Goal: Task Accomplishment & Management: Manage account settings

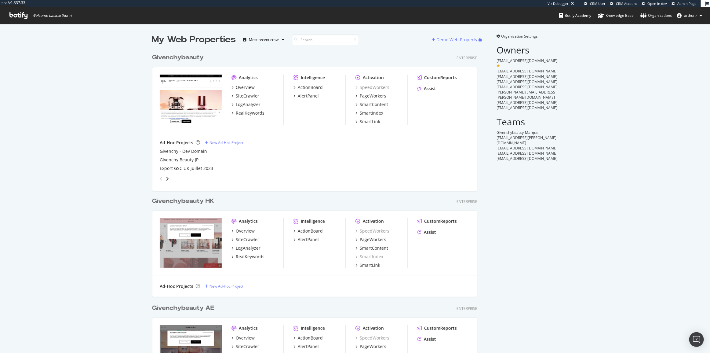
scroll to position [348, 702]
click at [516, 35] on span "Organization Settings" at bounding box center [520, 36] width 37 height 5
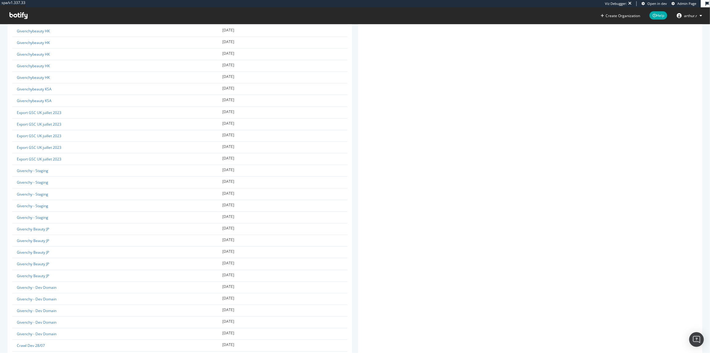
scroll to position [392, 0]
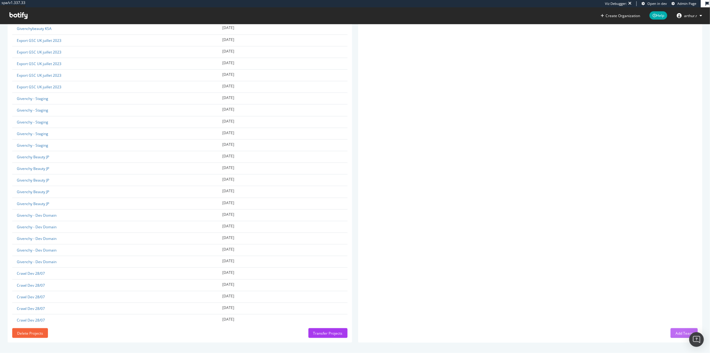
click at [671, 328] on button "Add Team" at bounding box center [684, 333] width 27 height 10
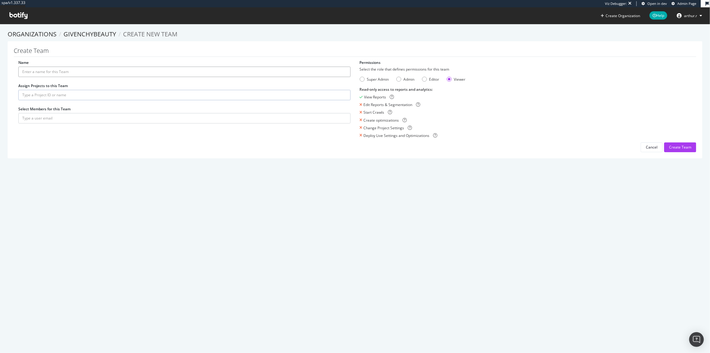
click at [83, 68] on input "Name" at bounding box center [184, 72] width 332 height 10
type input "SEO Team"
click at [58, 96] on input "text" at bounding box center [184, 95] width 332 height 10
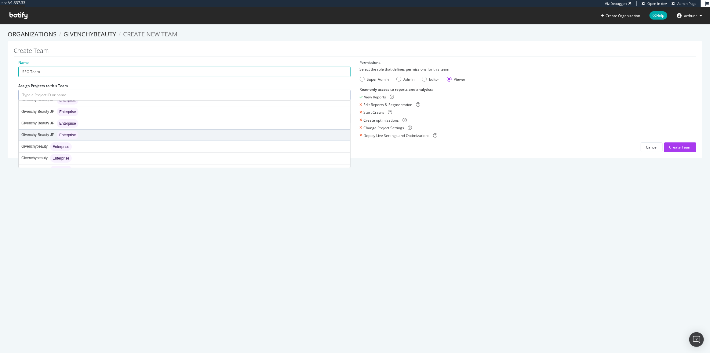
scroll to position [222, 0]
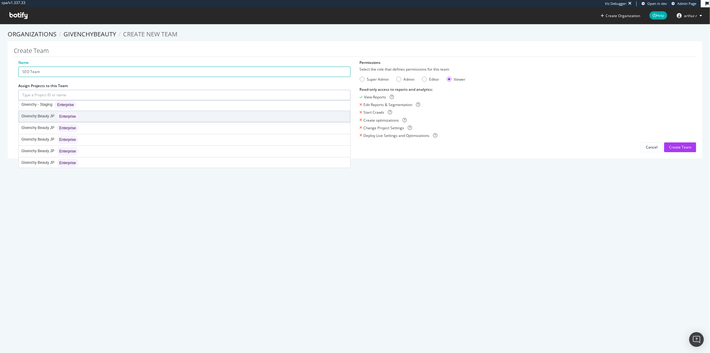
click at [46, 117] on div "Givenchy Beauty JP Enterprise" at bounding box center [49, 116] width 57 height 9
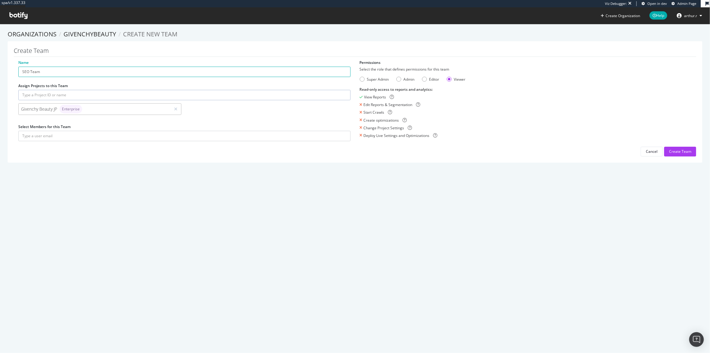
click at [57, 96] on input "text" at bounding box center [184, 95] width 332 height 10
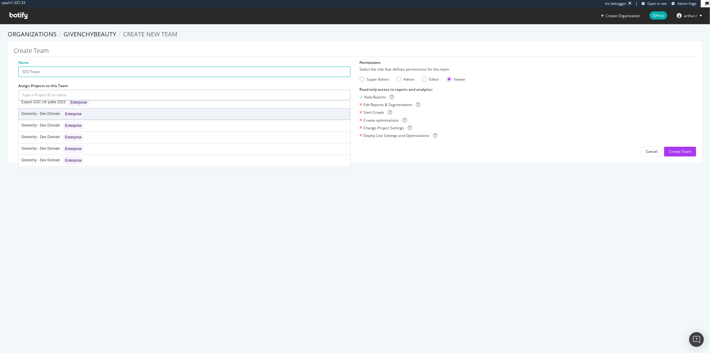
click at [48, 116] on div "Givenchy - Dev Domain Enterprise" at bounding box center [52, 114] width 63 height 9
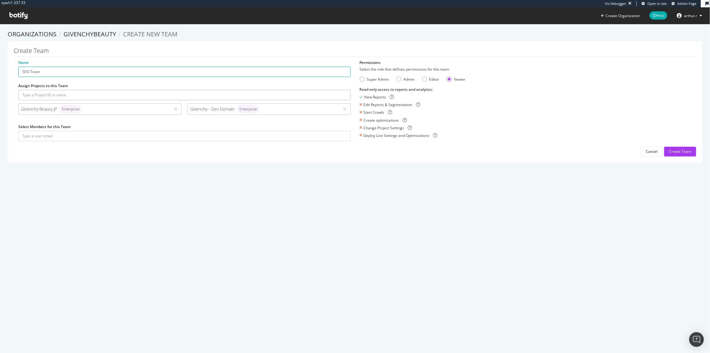
click at [79, 95] on input "text" at bounding box center [184, 95] width 332 height 10
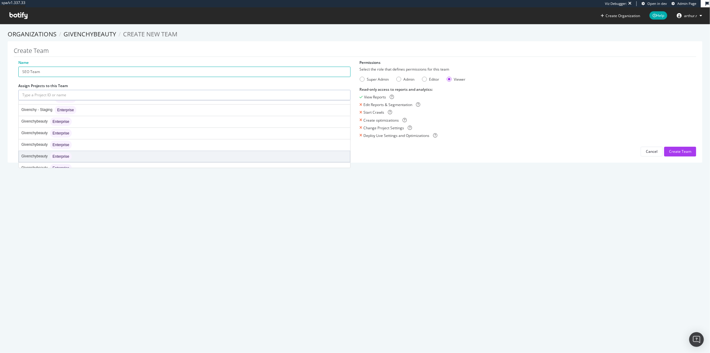
scroll to position [250, 0]
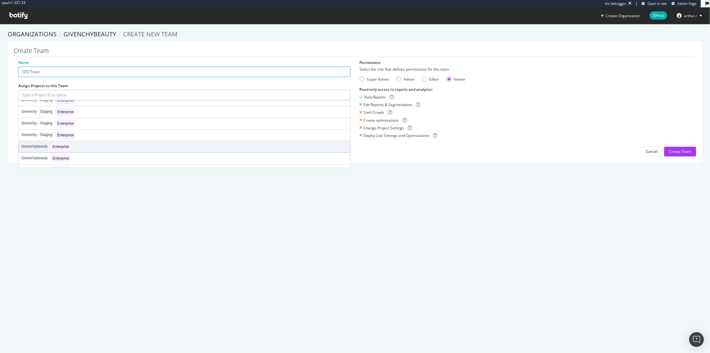
click at [63, 145] on span "Enterprise" at bounding box center [61, 147] width 17 height 4
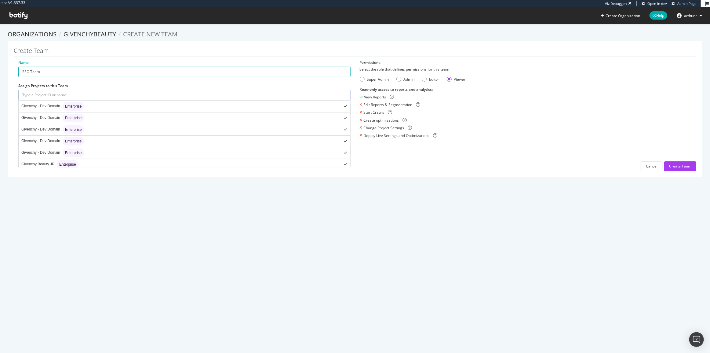
click at [97, 97] on input "text" at bounding box center [184, 95] width 332 height 10
click at [84, 122] on div "Givenchybeauty AE Enterprise" at bounding box center [184, 121] width 331 height 11
click at [79, 93] on input "text" at bounding box center [184, 95] width 332 height 10
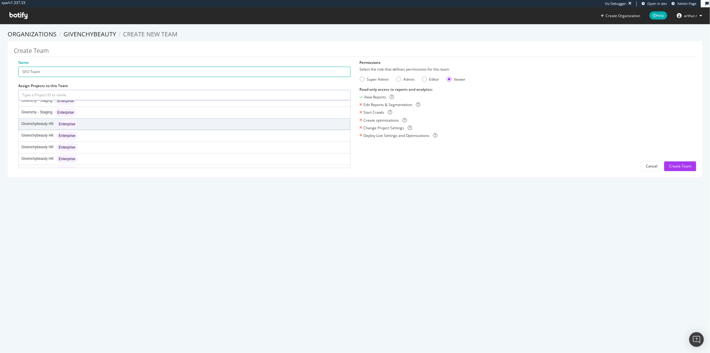
click at [82, 119] on div "Givenchybeauty HK Enterprise" at bounding box center [184, 124] width 331 height 11
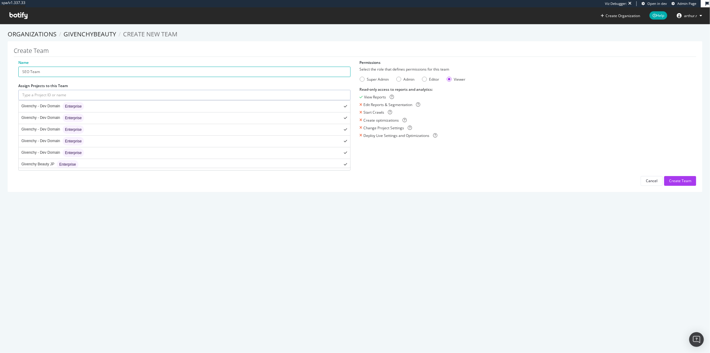
click at [75, 97] on input "text" at bounding box center [184, 95] width 332 height 10
click at [54, 146] on div "Givenchy - Staging Enterprise" at bounding box center [48, 150] width 55 height 9
click at [71, 97] on input "text" at bounding box center [184, 95] width 332 height 10
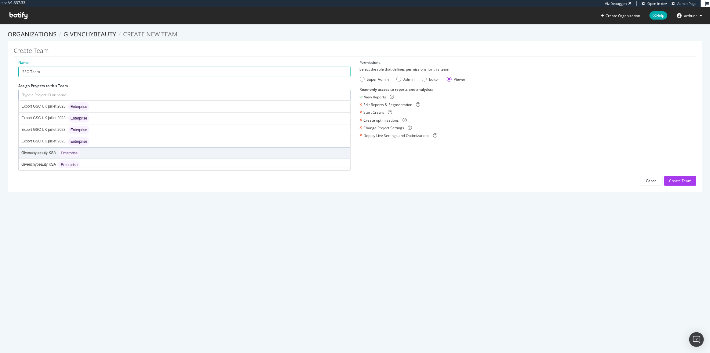
click at [57, 148] on div "Givenchybeauty KSA Enterprise" at bounding box center [184, 153] width 331 height 11
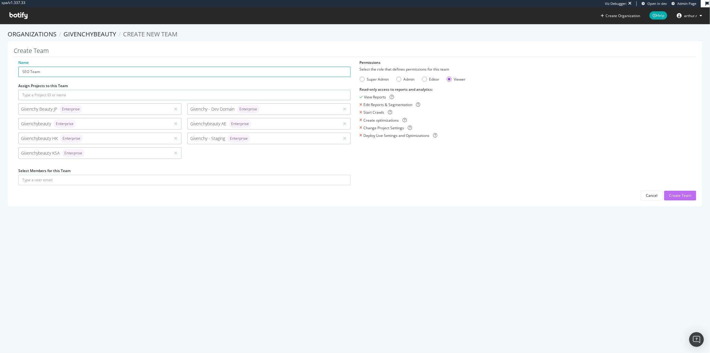
click at [685, 193] on div "Create Team" at bounding box center [680, 195] width 22 height 5
click at [319, 183] on input "text" at bounding box center [184, 180] width 332 height 10
type input "[PERSON_NAME][EMAIL_ADDRESS][PERSON_NAME][DOMAIN_NAME]"
click at [340, 175] on button "submit" at bounding box center [345, 180] width 10 height 10
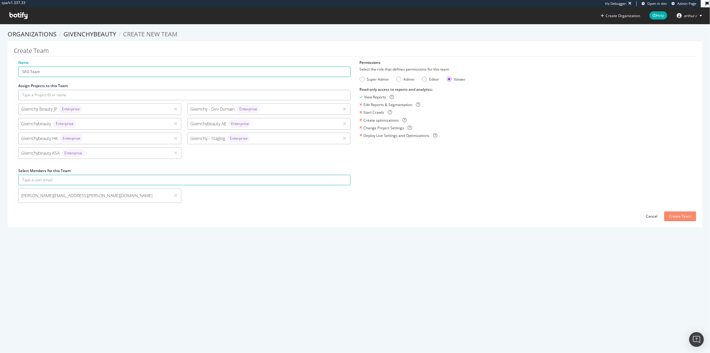
click at [682, 220] on div "Create Team" at bounding box center [680, 216] width 22 height 9
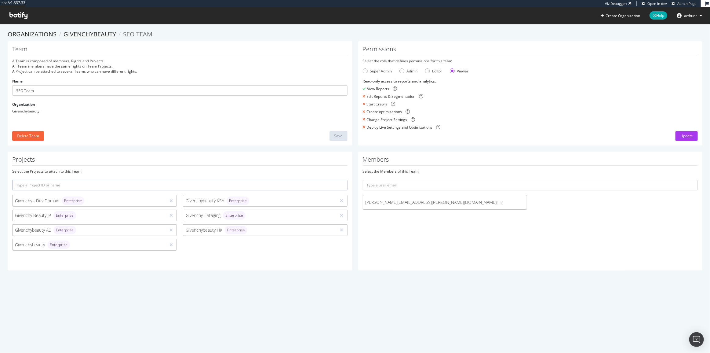
click at [75, 32] on link "Givenchybeauty" at bounding box center [90, 34] width 53 height 8
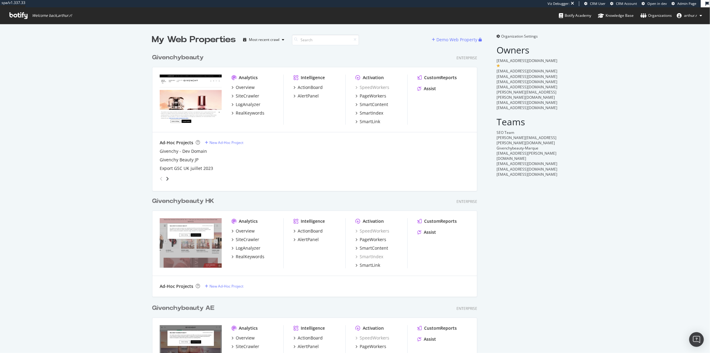
scroll to position [460, 326]
type input "q"
click at [51, 163] on div "My Web Properties Most recent crawl Demo Web Property Givenchybeauty Enterprise…" at bounding box center [355, 272] width 710 height 496
click at [99, 89] on div "My Web Properties Most recent crawl Demo Web Property Givenchybeauty Enterprise…" at bounding box center [355, 272] width 710 height 496
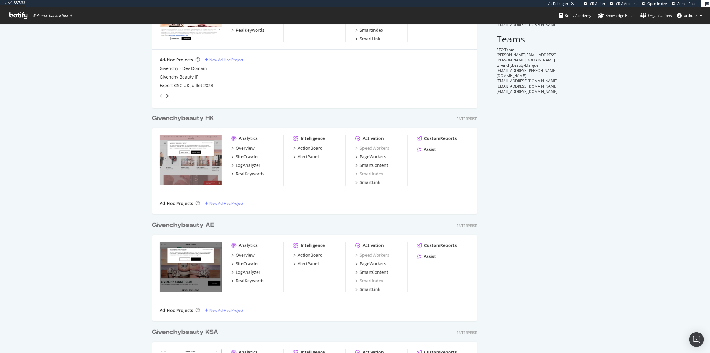
scroll to position [0, 0]
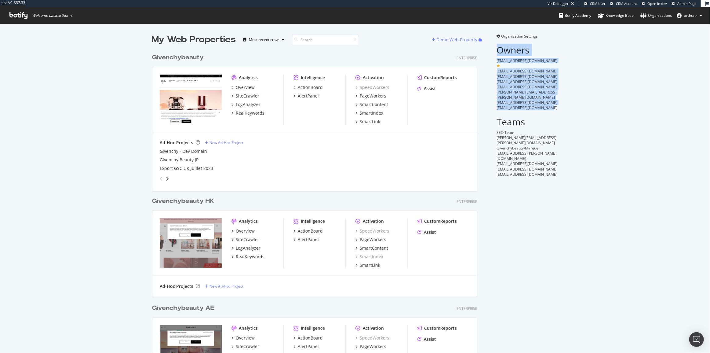
drag, startPoint x: 493, startPoint y: 50, endPoint x: 576, endPoint y: 98, distance: 96.2
click at [576, 98] on div "My Web Properties Most recent crawl Demo Web Property Givenchybeauty Enterprise…" at bounding box center [355, 272] width 710 height 496
click at [577, 98] on div "My Web Properties Most recent crawl Demo Web Property Givenchybeauty Enterprise…" at bounding box center [355, 272] width 710 height 496
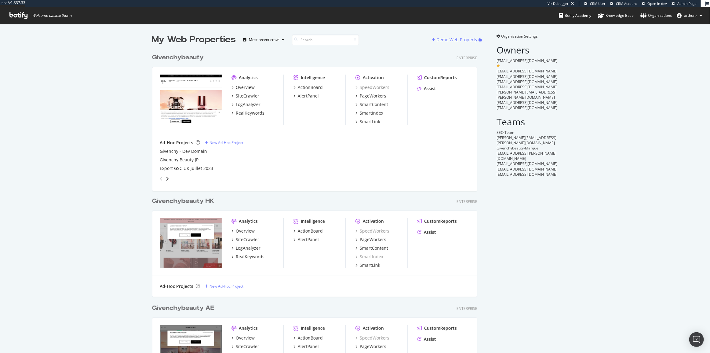
click at [72, 78] on div "My Web Properties Most recent crawl Demo Web Property Givenchybeauty Enterprise…" at bounding box center [355, 272] width 710 height 496
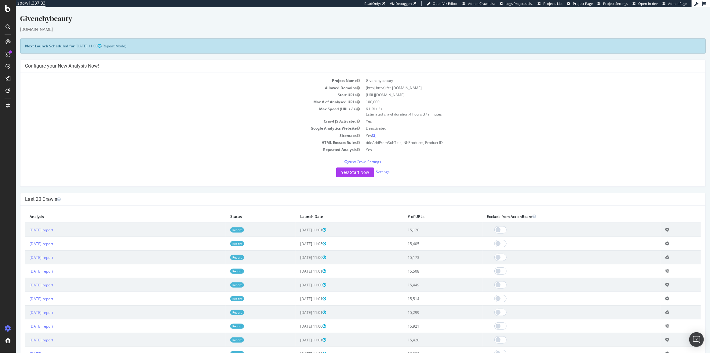
drag, startPoint x: 170, startPoint y: 16, endPoint x: 172, endPoint y: 13, distance: 3.7
click at [170, 16] on div "Givenchybeauty" at bounding box center [363, 19] width 686 height 13
